Goal: Information Seeking & Learning: Check status

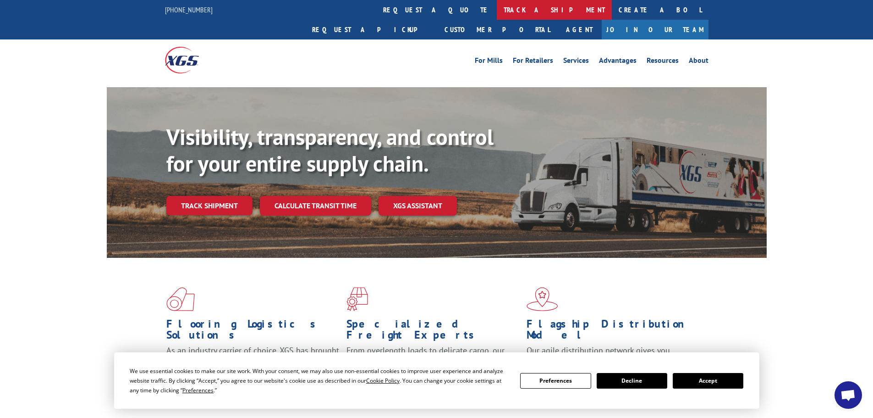
click at [497, 11] on link "track a shipment" at bounding box center [554, 10] width 115 height 20
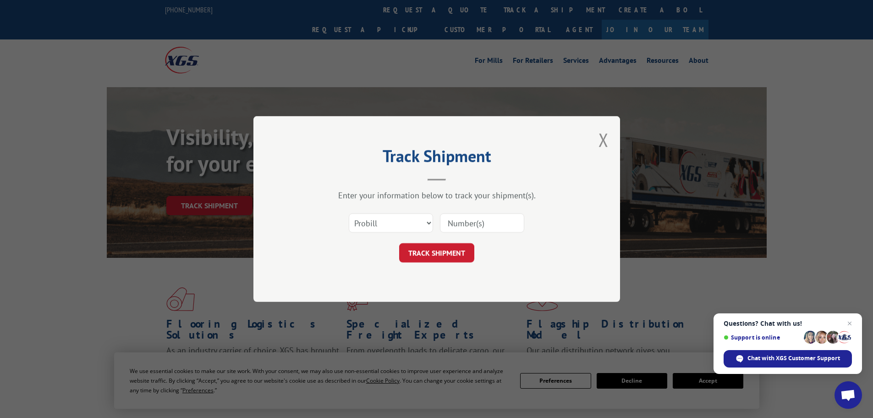
click at [480, 223] on input at bounding box center [482, 222] width 84 height 19
click at [413, 228] on select "Select category... Probill BOL PO" at bounding box center [391, 222] width 84 height 19
select select "bol"
click at [349, 213] on select "Select category... Probill BOL PO" at bounding box center [391, 222] width 84 height 19
click at [466, 225] on input at bounding box center [482, 222] width 84 height 19
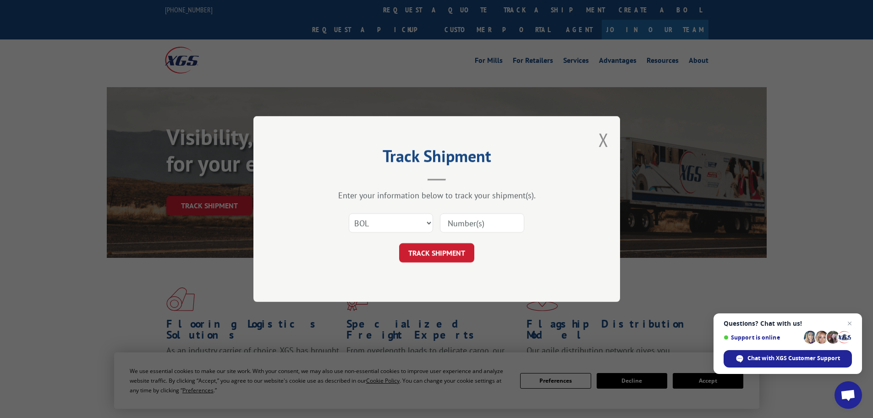
paste input "4087980"
type input "4087980"
click at [425, 258] on button "TRACK SHIPMENT" at bounding box center [436, 252] width 75 height 19
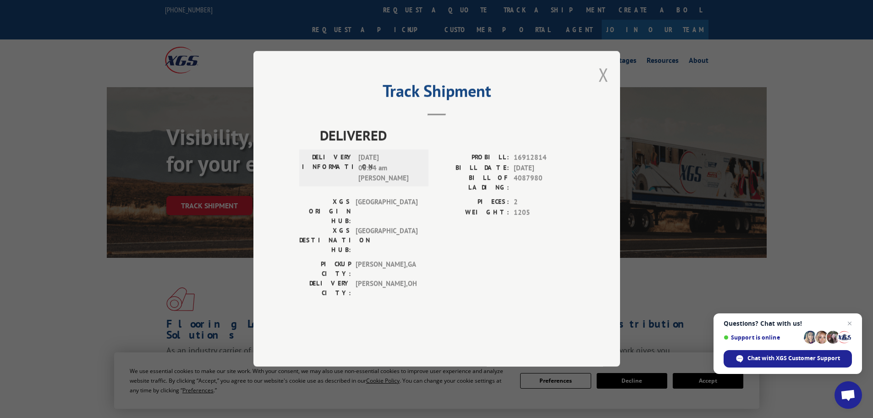
click at [606, 87] on button "Close modal" at bounding box center [604, 74] width 10 height 24
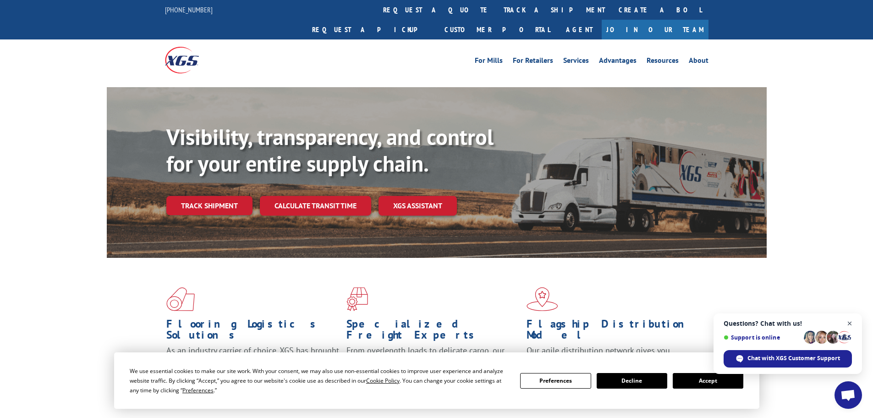
click at [848, 321] on span "Close chat" at bounding box center [849, 323] width 11 height 11
